Goal: Task Accomplishment & Management: Manage account settings

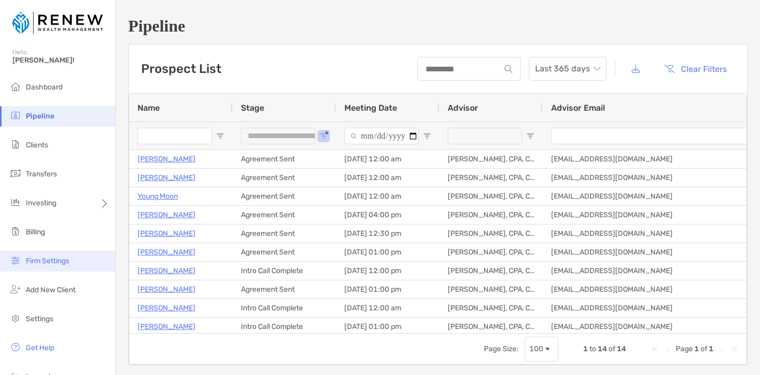
scroll to position [20, 0]
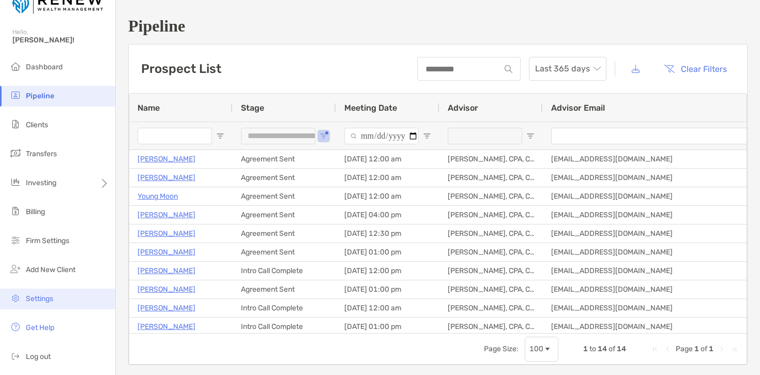
click at [57, 299] on li "Settings" at bounding box center [57, 299] width 115 height 21
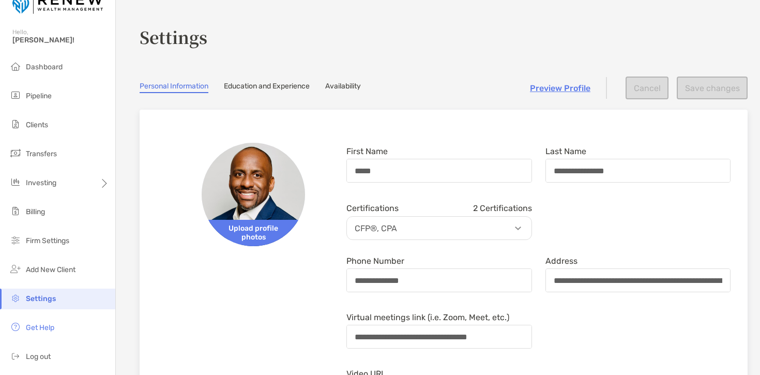
click at [357, 85] on link "Availability" at bounding box center [343, 87] width 36 height 11
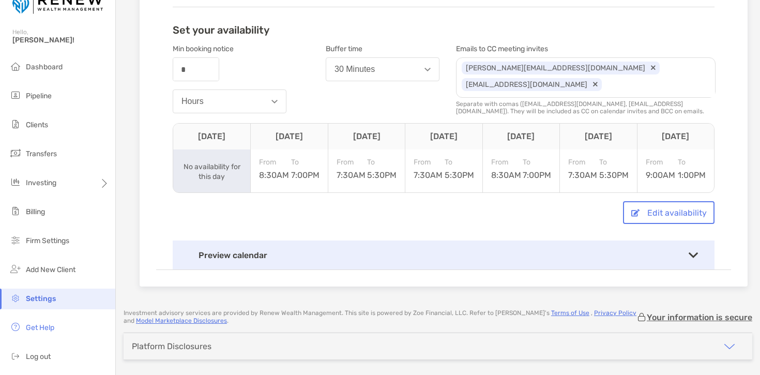
scroll to position [232, 0]
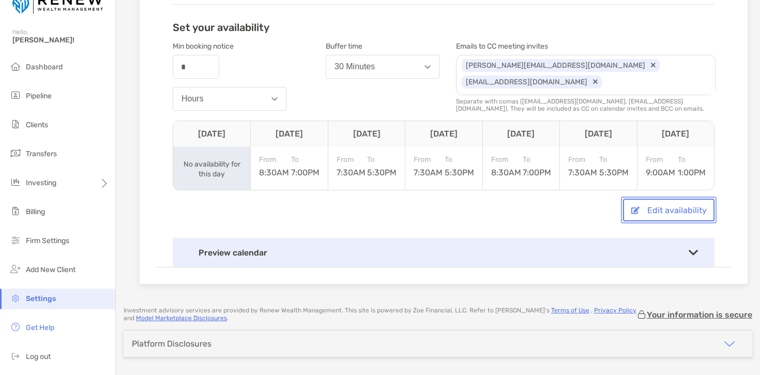
click at [660, 209] on button "Edit availability" at bounding box center [669, 210] width 92 height 23
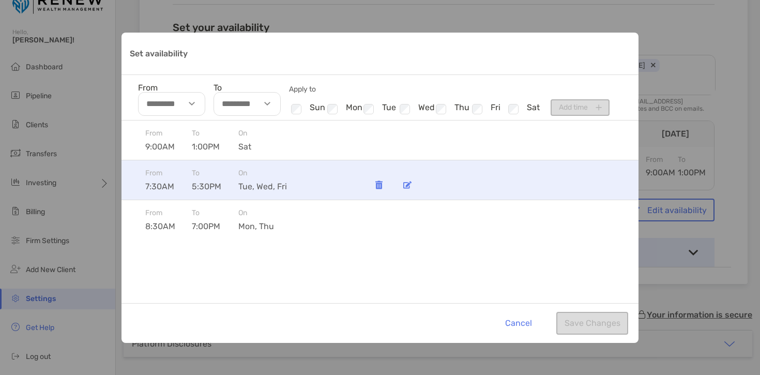
click at [408, 184] on img "Set availability" at bounding box center [407, 185] width 8 height 8
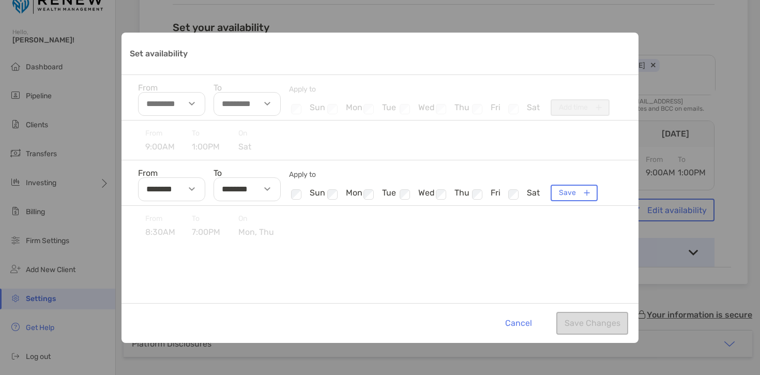
click at [266, 188] on img "Set availability" at bounding box center [267, 189] width 6 height 4
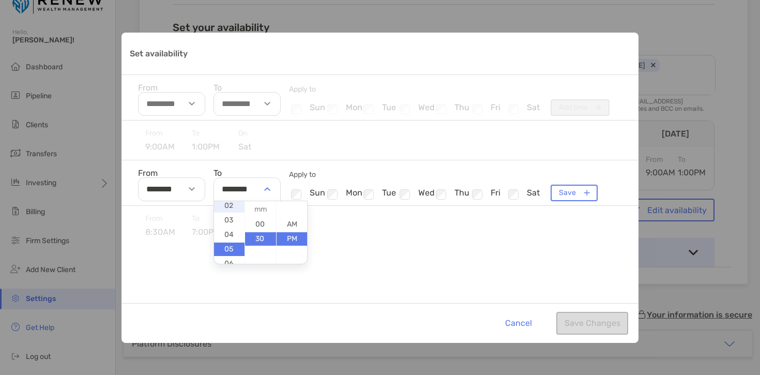
scroll to position [34, 0]
click at [229, 232] on li "04" at bounding box center [229, 233] width 31 height 13
click at [263, 227] on li "00" at bounding box center [260, 224] width 31 height 13
type input "********"
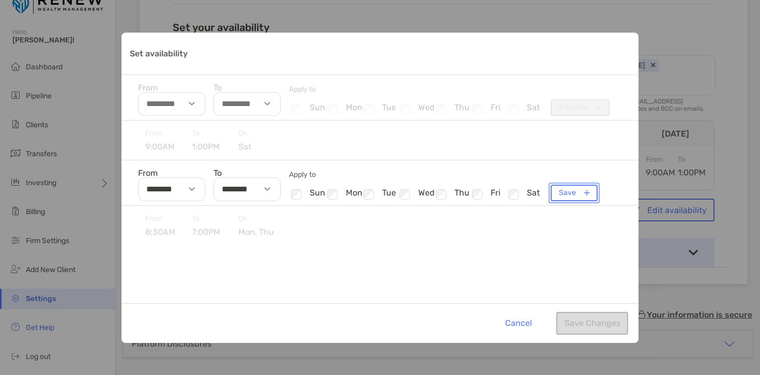
click at [574, 195] on button "Save" at bounding box center [574, 193] width 47 height 17
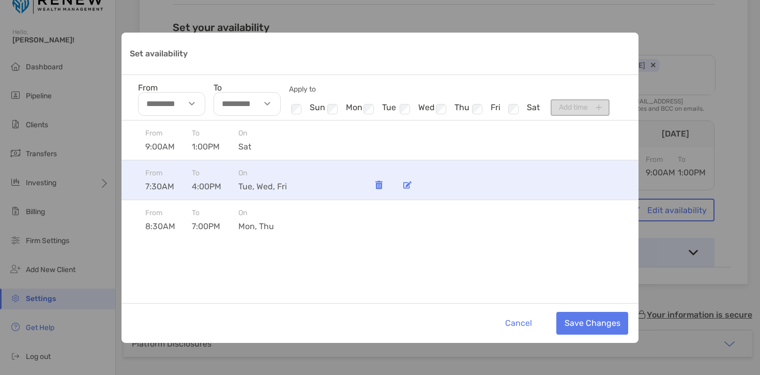
click at [408, 186] on img "Set availability" at bounding box center [407, 185] width 8 height 8
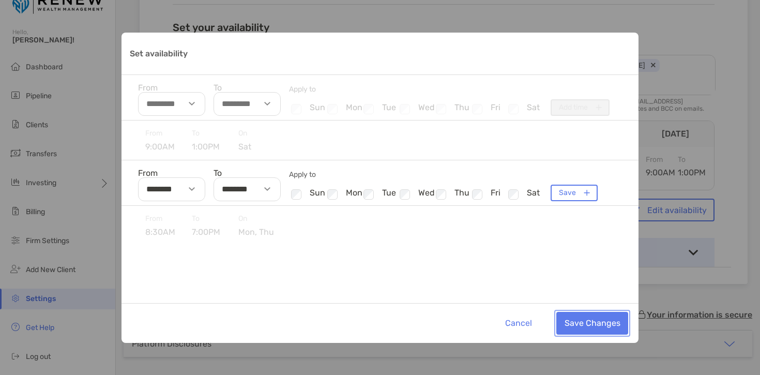
click at [587, 318] on button "Save Changes" at bounding box center [592, 323] width 72 height 23
click at [600, 323] on div "Cancel Save Changes" at bounding box center [380, 323] width 517 height 40
